Goal: Find specific page/section: Find specific page/section

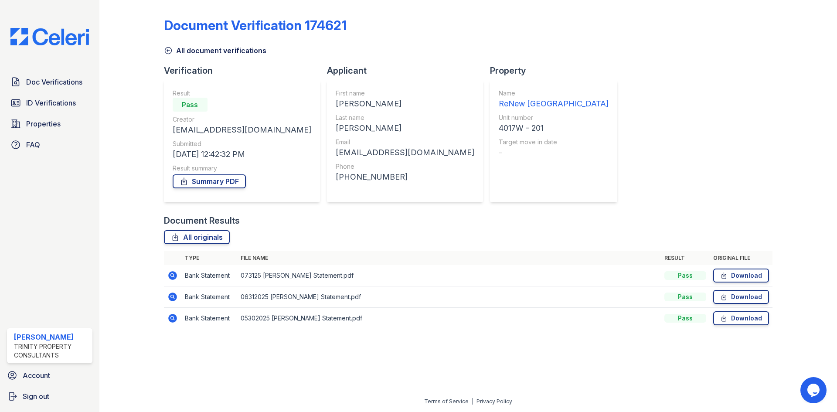
drag, startPoint x: 537, startPoint y: 42, endPoint x: 577, endPoint y: 0, distance: 58.0
click at [537, 42] on div "All document verifications" at bounding box center [468, 48] width 609 height 16
click at [61, 99] on span "ID Verifications" at bounding box center [51, 103] width 50 height 10
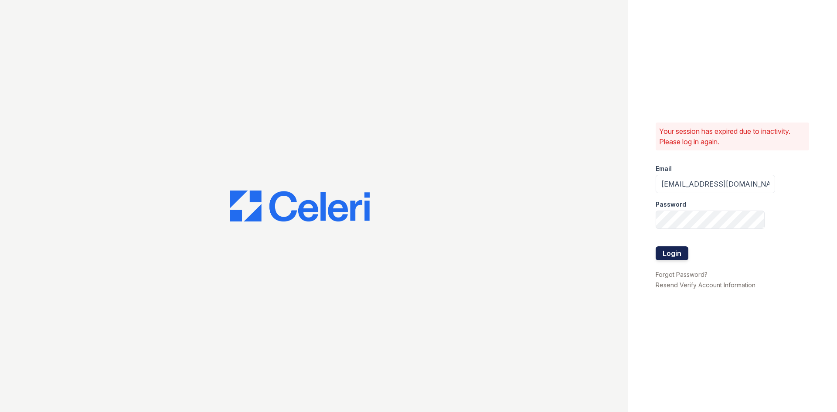
click at [670, 249] on button "Login" at bounding box center [672, 253] width 33 height 14
